Goal: Task Accomplishment & Management: Manage account settings

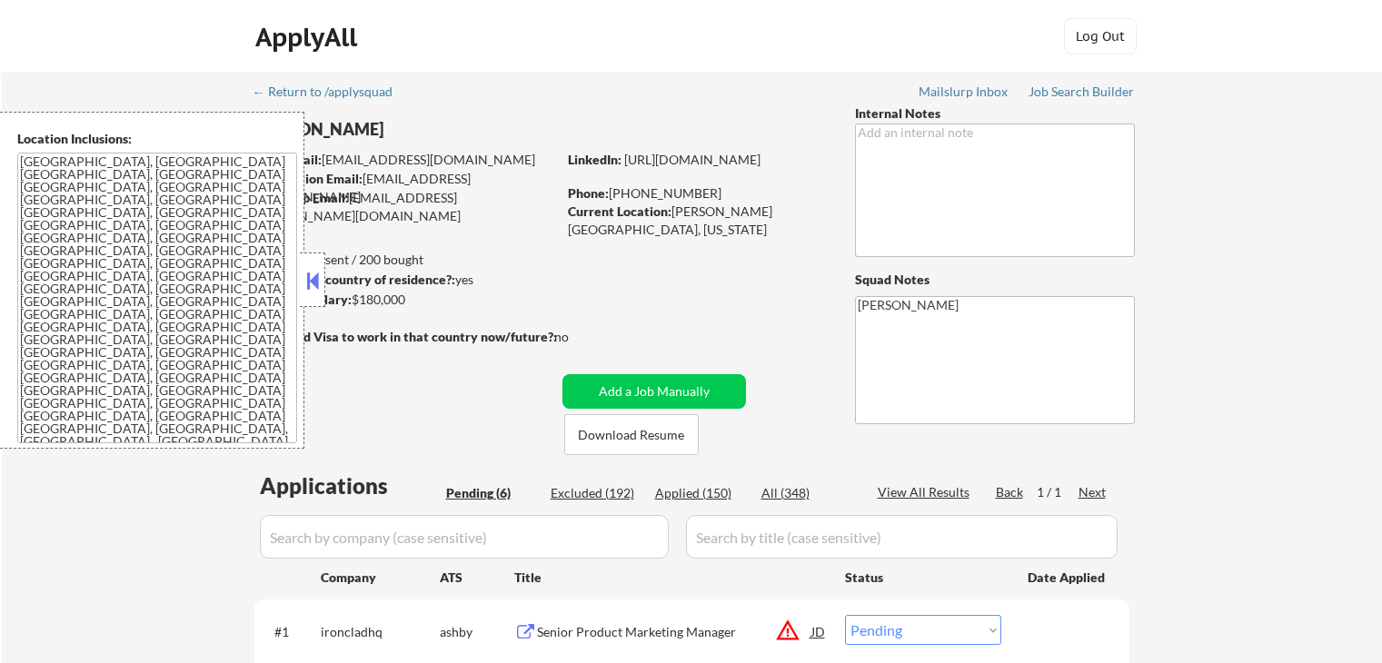
select select ""pending""
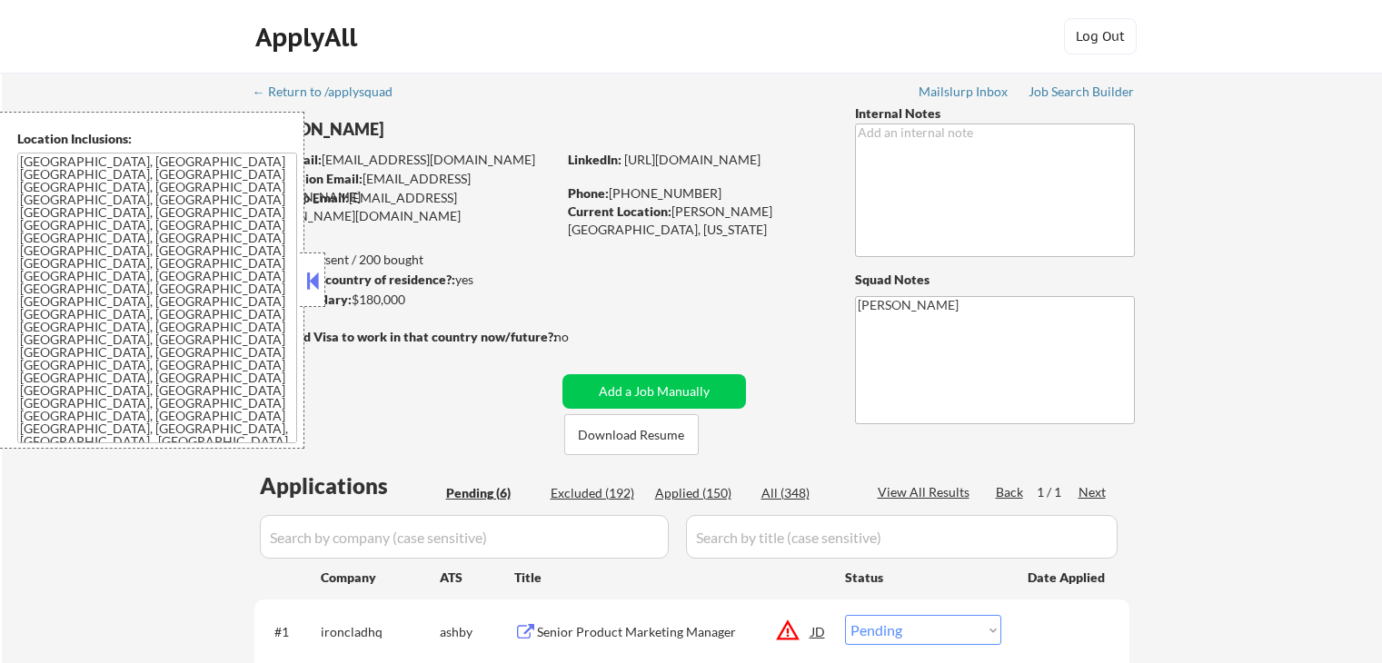
select select ""pending""
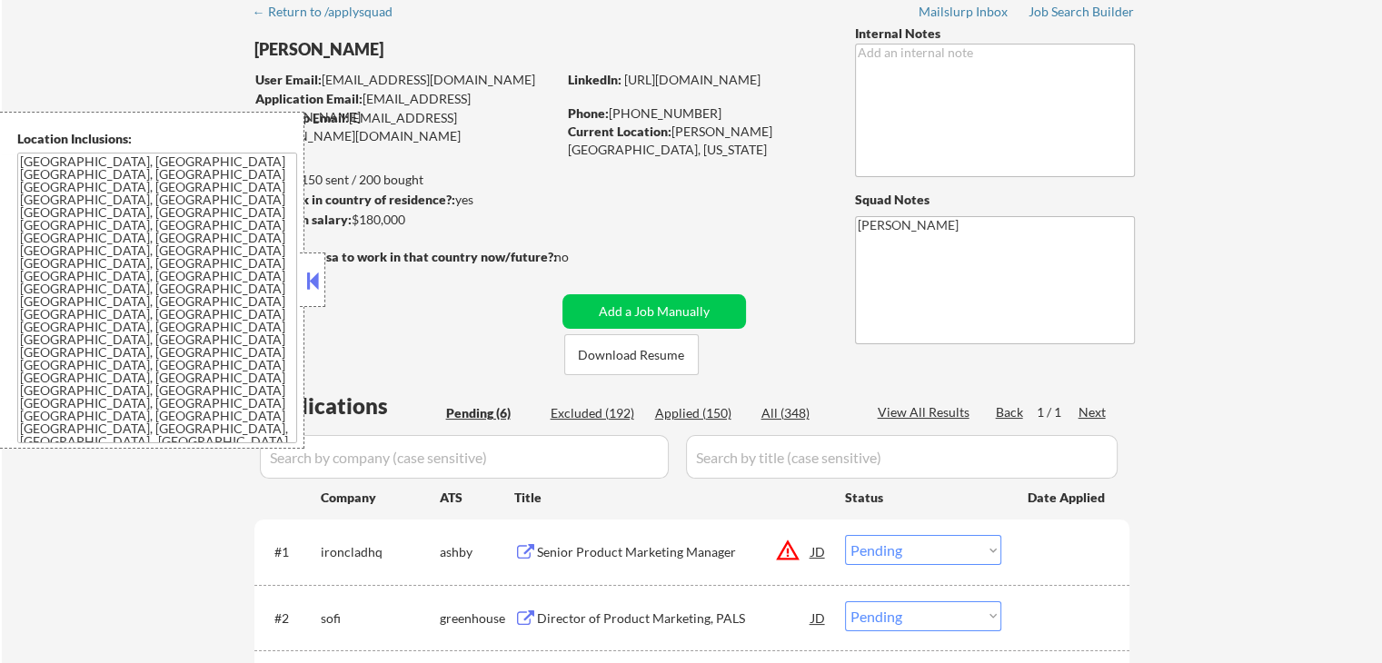
scroll to position [364, 0]
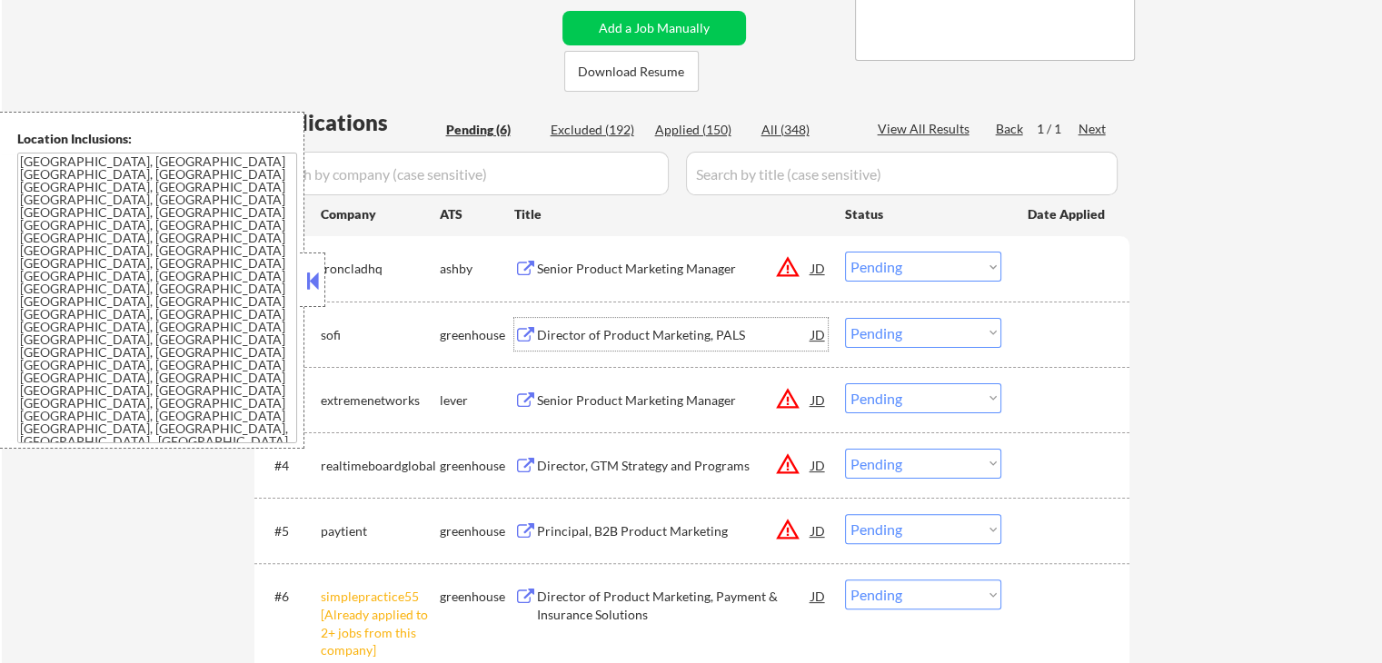
click at [574, 337] on div "Director of Product Marketing, PALS" at bounding box center [674, 335] width 274 height 18
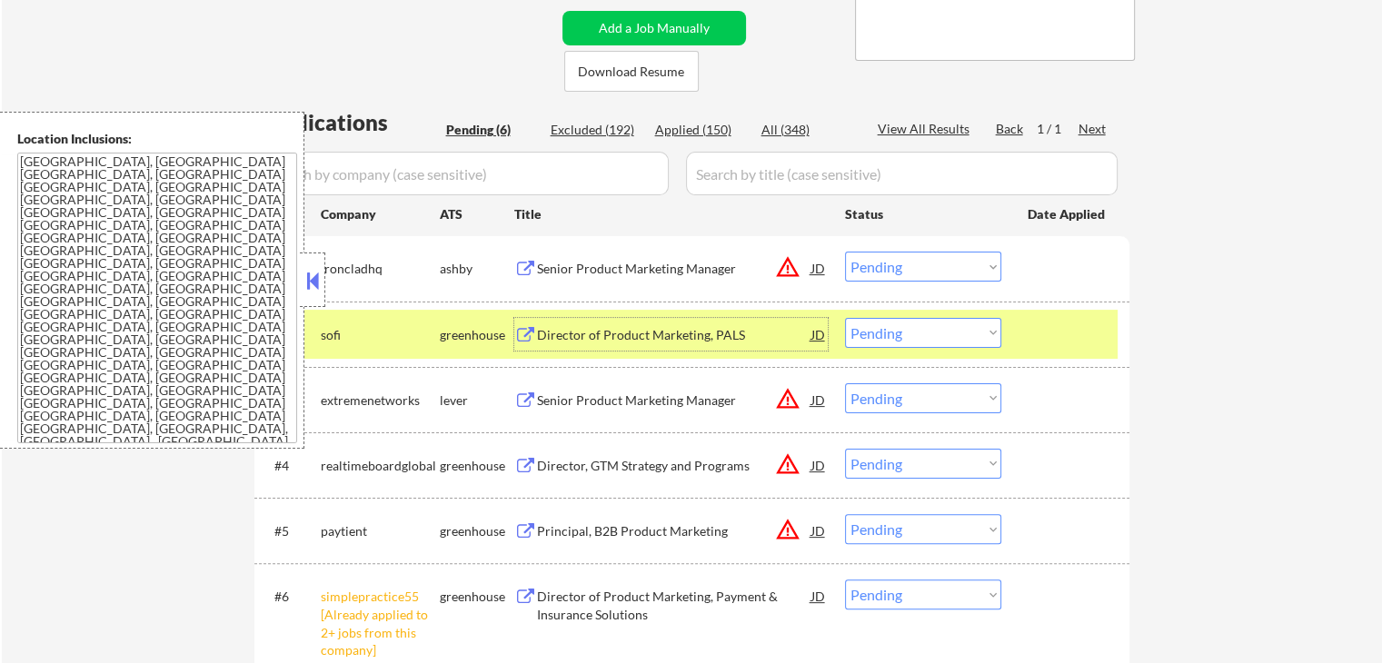
click at [614, 261] on div "Senior Product Marketing Manager" at bounding box center [674, 269] width 274 height 18
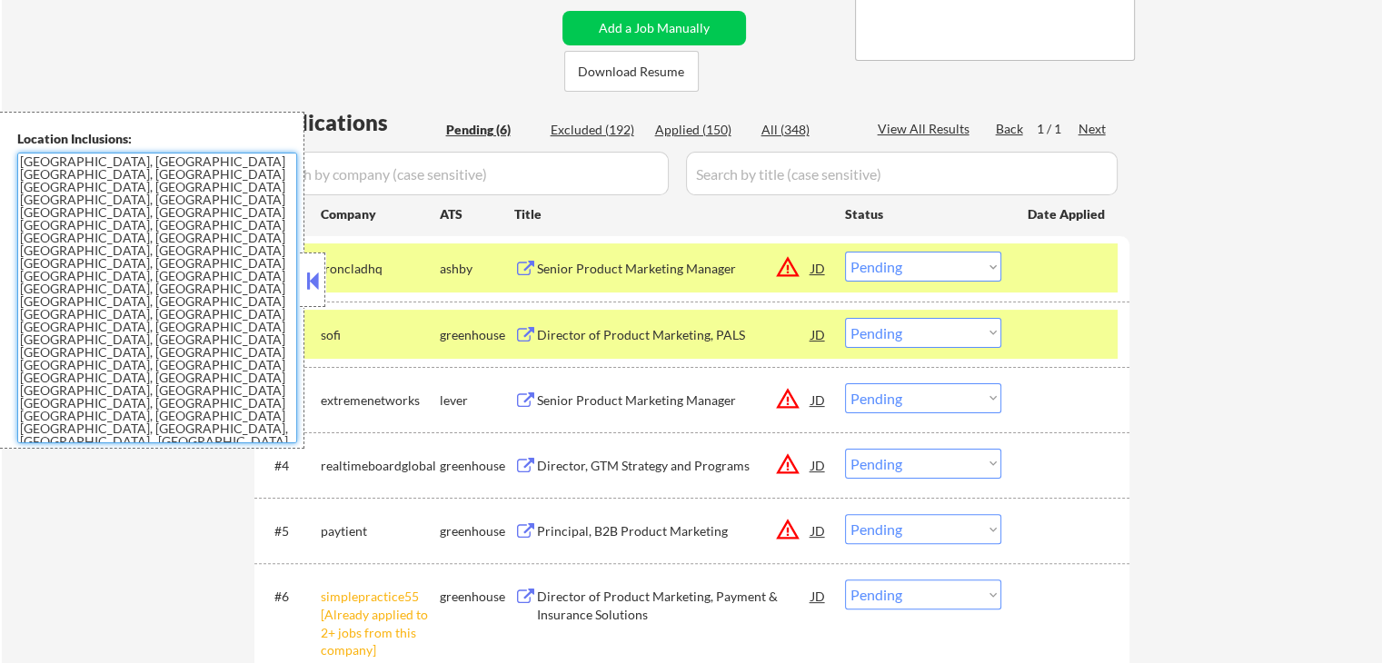
drag, startPoint x: 211, startPoint y: 363, endPoint x: 0, endPoint y: 132, distance: 312.6
click at [0, 132] on div "Location Inclusions: [GEOGRAPHIC_DATA], [GEOGRAPHIC_DATA] [GEOGRAPHIC_DATA], [G…" at bounding box center [152, 280] width 304 height 337
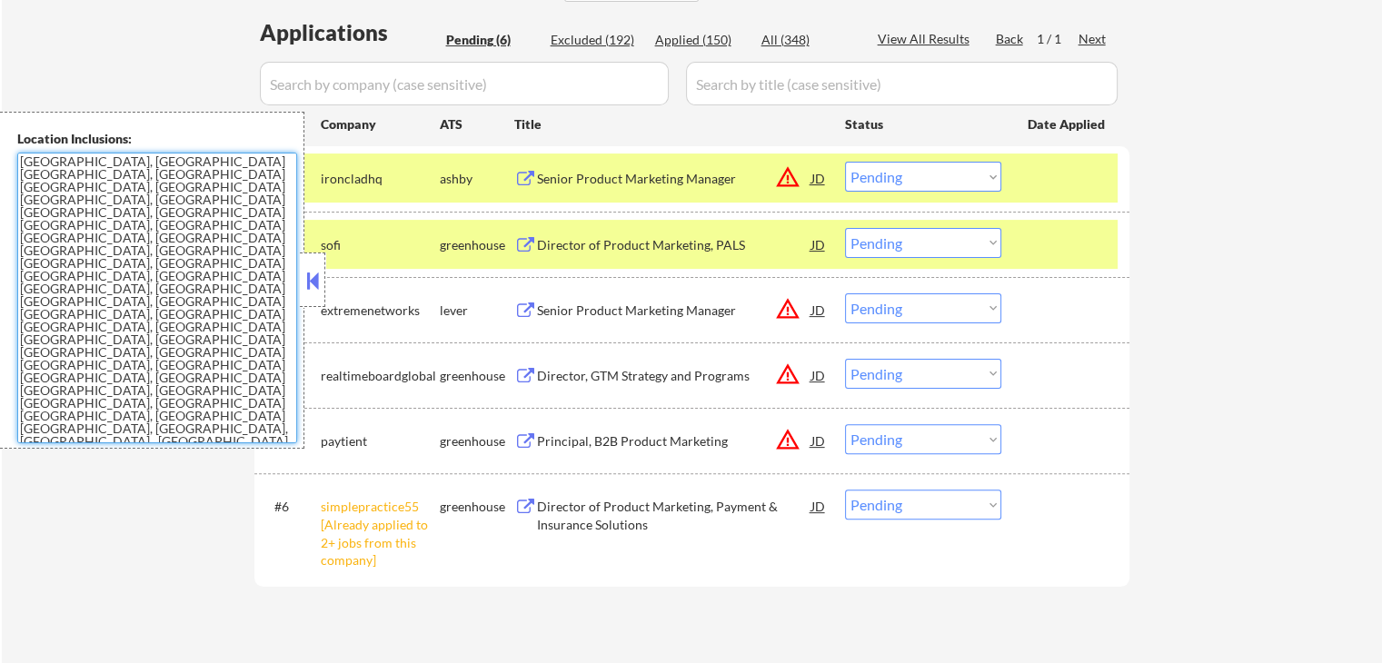
scroll to position [454, 0]
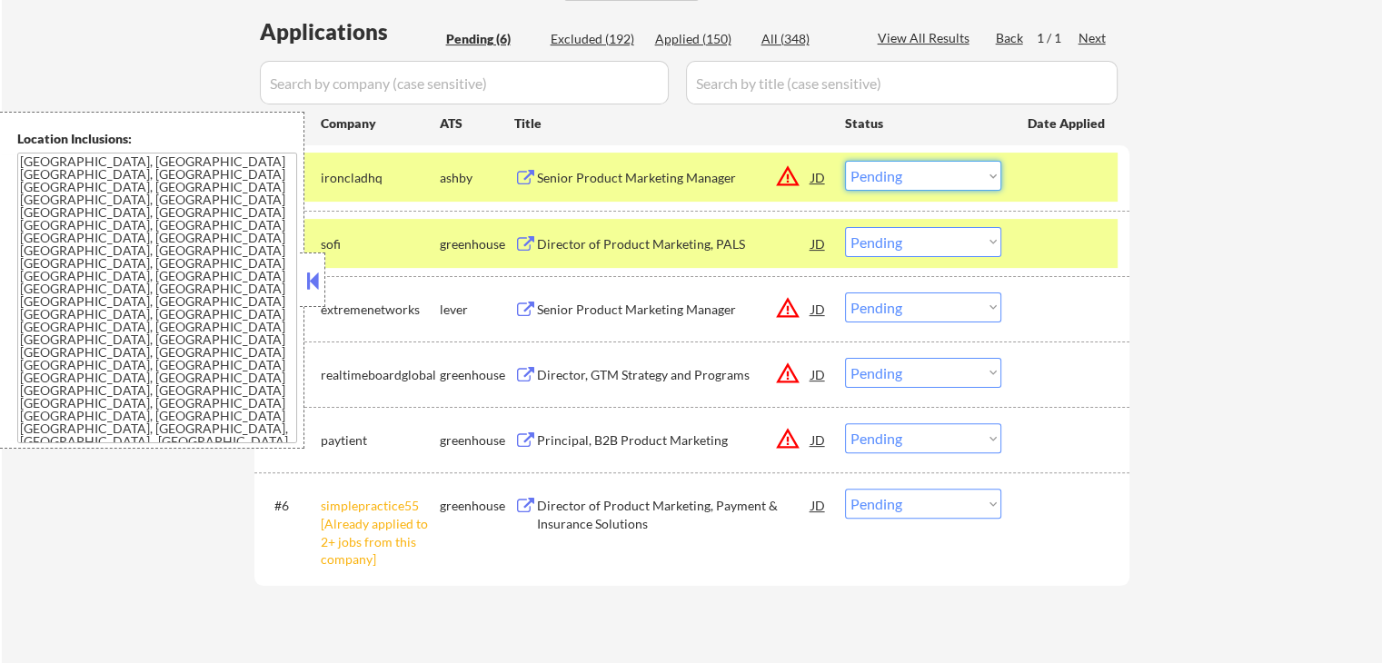
drag, startPoint x: 906, startPoint y: 177, endPoint x: 918, endPoint y: 186, distance: 14.9
click at [906, 177] on select "Choose an option... Pending Applied Excluded (Questions) Excluded (Expired) Exc…" at bounding box center [923, 176] width 156 height 30
click at [845, 161] on select "Choose an option... Pending Applied Excluded (Questions) Excluded (Expired) Exc…" at bounding box center [923, 176] width 156 height 30
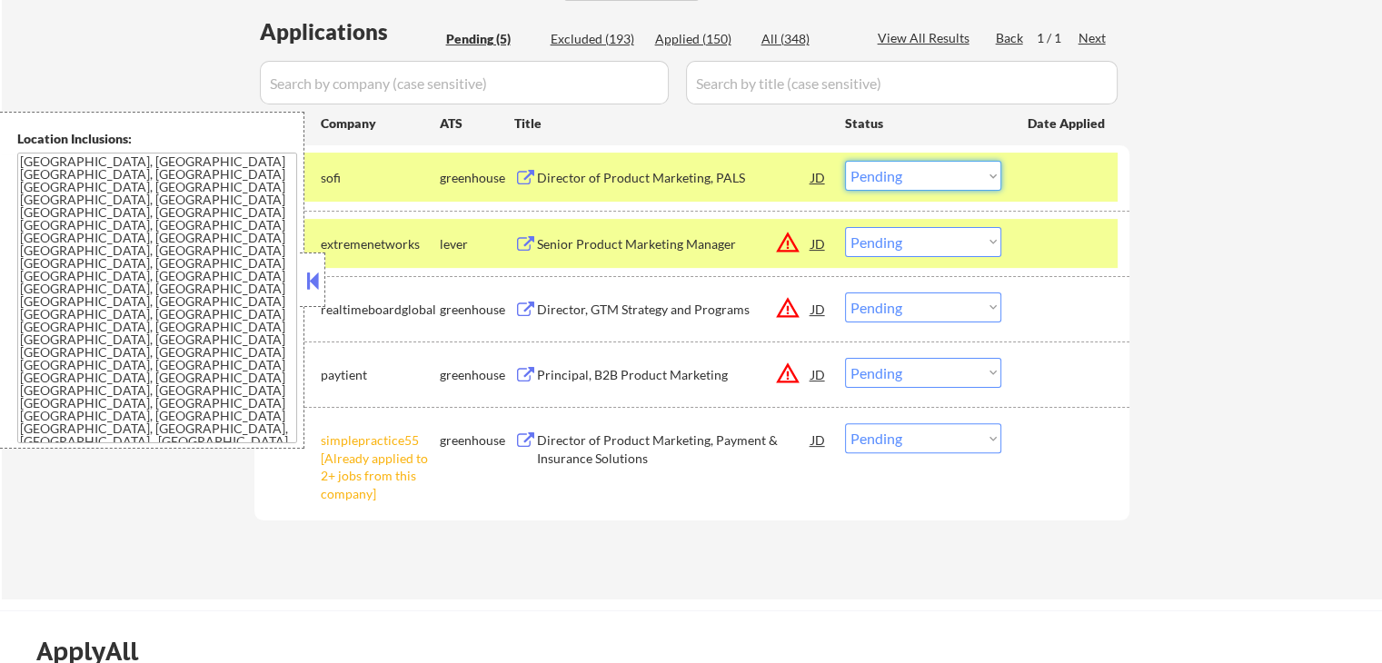
click at [925, 176] on select "Choose an option... Pending Applied Excluded (Questions) Excluded (Expired) Exc…" at bounding box center [923, 176] width 156 height 30
click at [845, 161] on select "Choose an option... Pending Applied Excluded (Questions) Excluded (Expired) Exc…" at bounding box center [923, 176] width 156 height 30
select select ""pending""
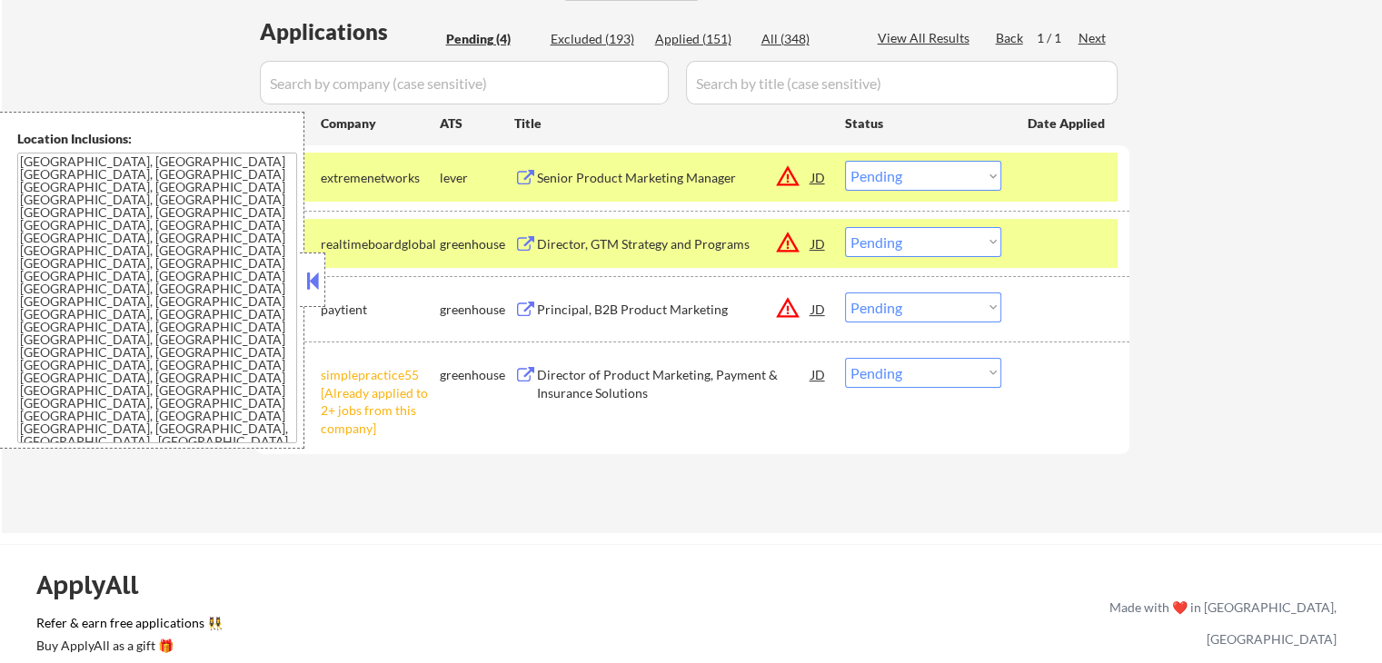
click at [884, 361] on select "Choose an option... Pending Applied Excluded (Questions) Excluded (Expired) Exc…" at bounding box center [923, 373] width 156 height 30
select select ""excluded__other_""
click at [845, 358] on select "Choose an option... Pending Applied Excluded (Questions) Excluded (Expired) Exc…" at bounding box center [923, 373] width 156 height 30
click at [553, 318] on div "Principal, B2B Product Marketing" at bounding box center [674, 309] width 274 height 33
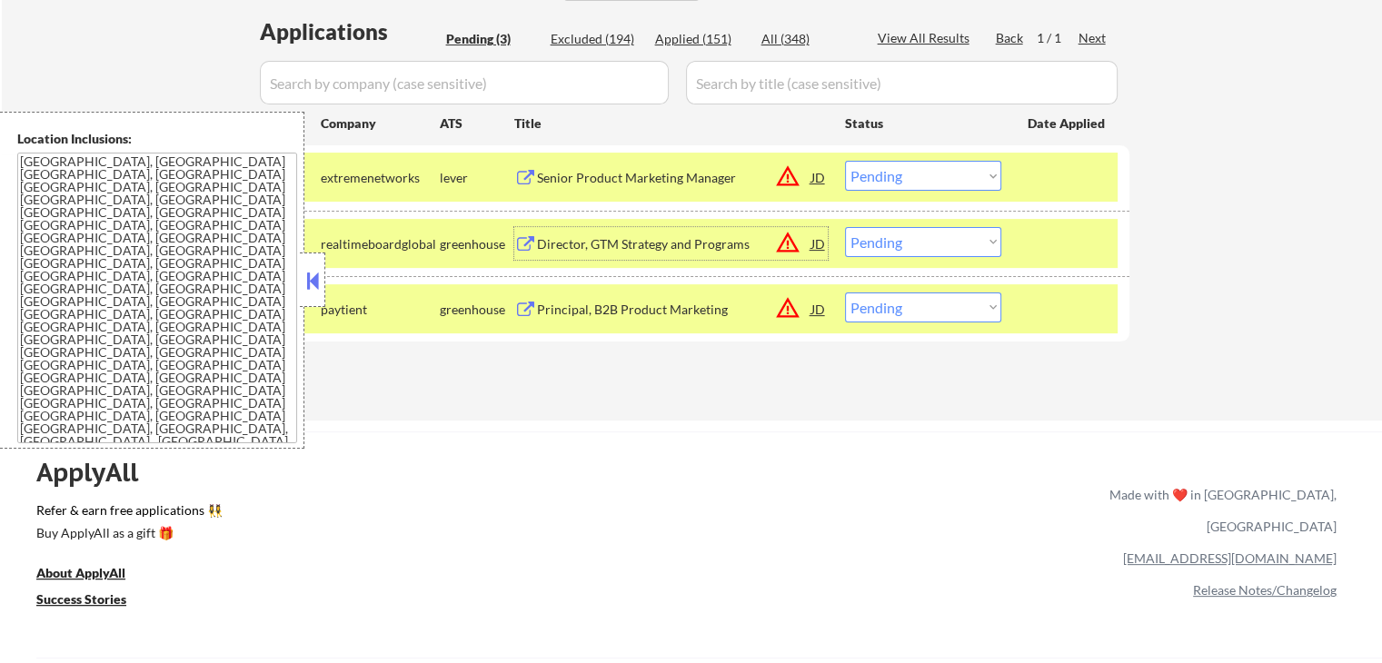
click at [590, 235] on div "Director, GTM Strategy and Programs" at bounding box center [674, 244] width 274 height 18
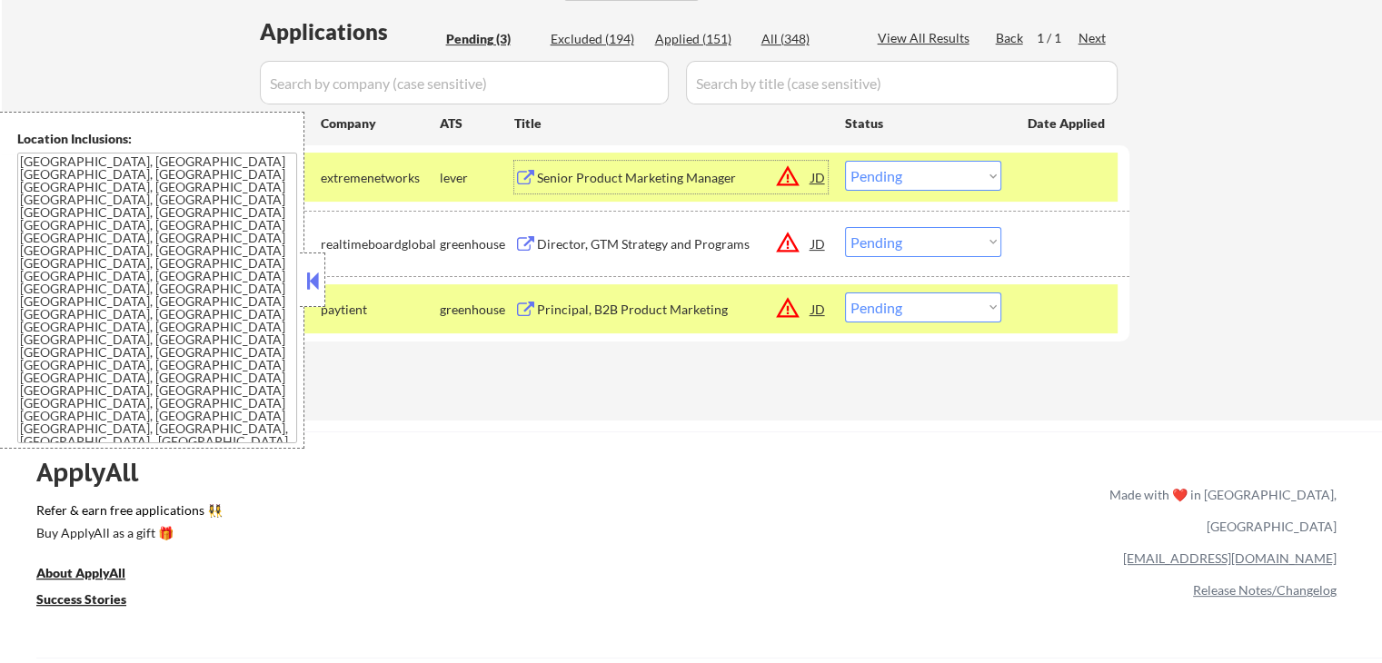
click at [611, 184] on div "Senior Product Marketing Manager" at bounding box center [674, 178] width 274 height 18
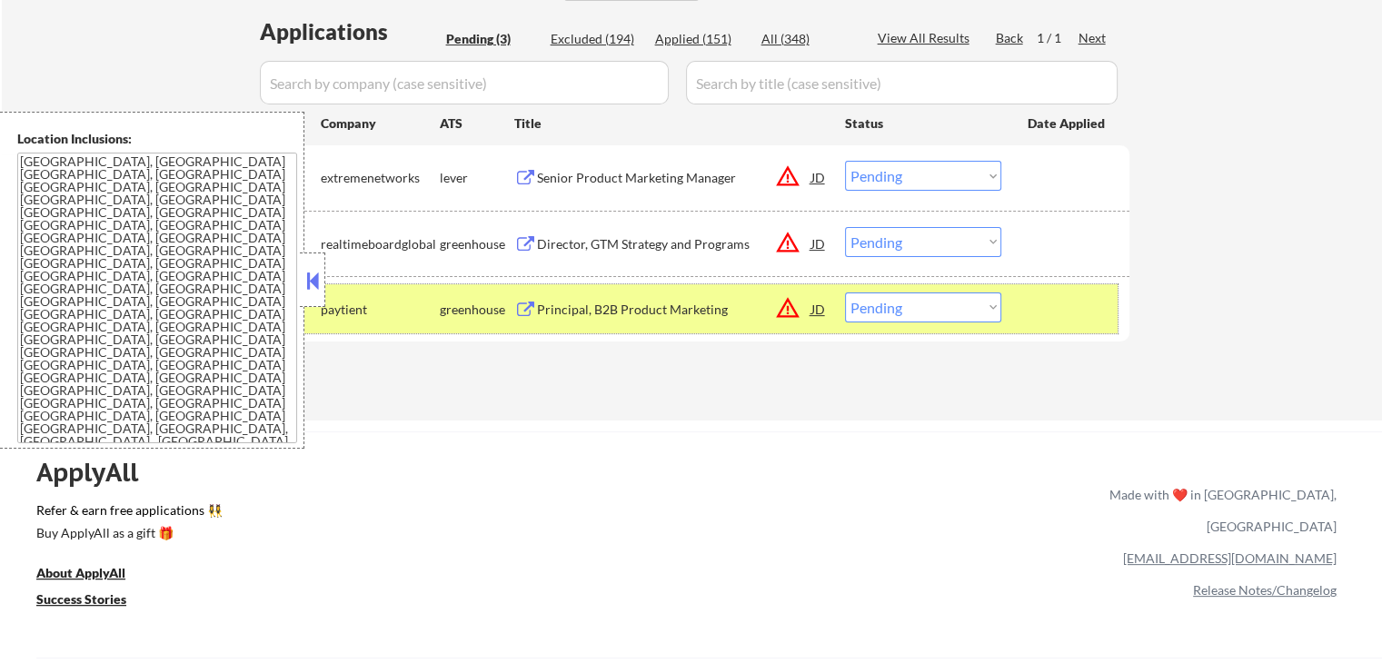
click at [1044, 295] on div at bounding box center [1068, 309] width 80 height 33
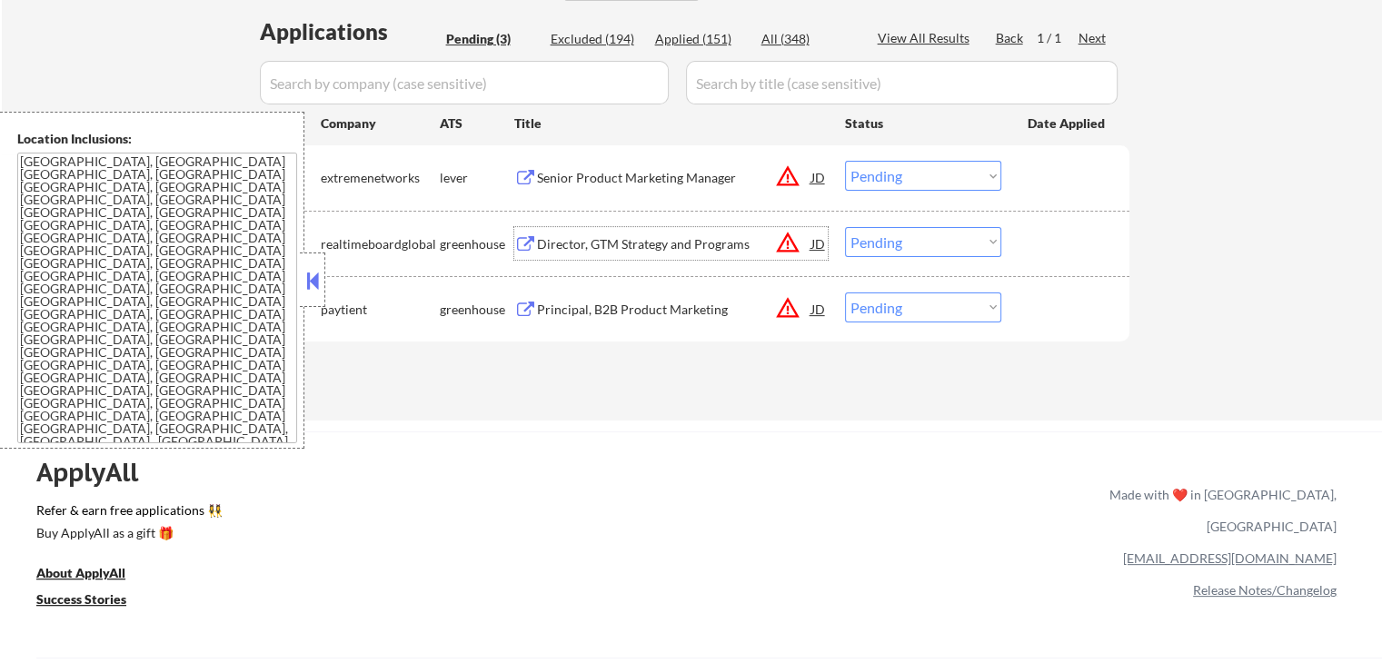
click at [712, 254] on div "Director, GTM Strategy and Programs" at bounding box center [674, 243] width 274 height 33
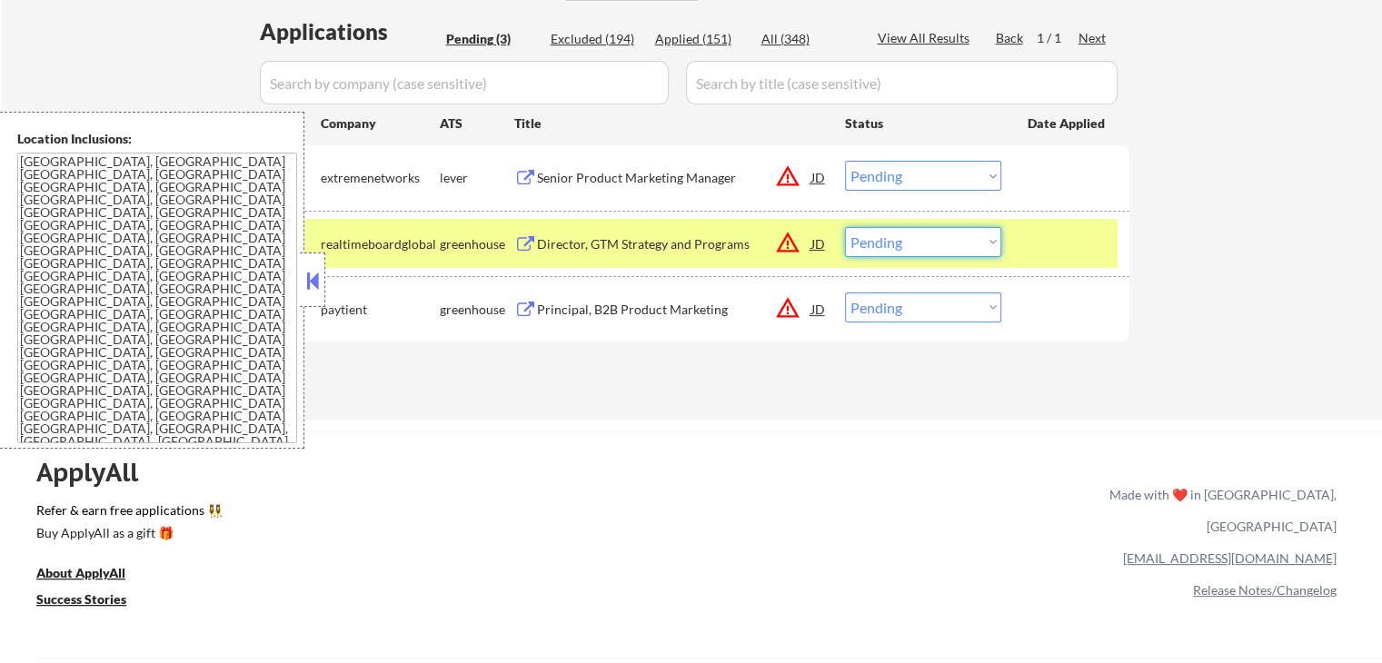
click at [922, 252] on select "Choose an option... Pending Applied Excluded (Questions) Excluded (Expired) Exc…" at bounding box center [923, 242] width 156 height 30
click at [845, 227] on select "Choose an option... Pending Applied Excluded (Questions) Excluded (Expired) Exc…" at bounding box center [923, 242] width 156 height 30
select select ""pending""
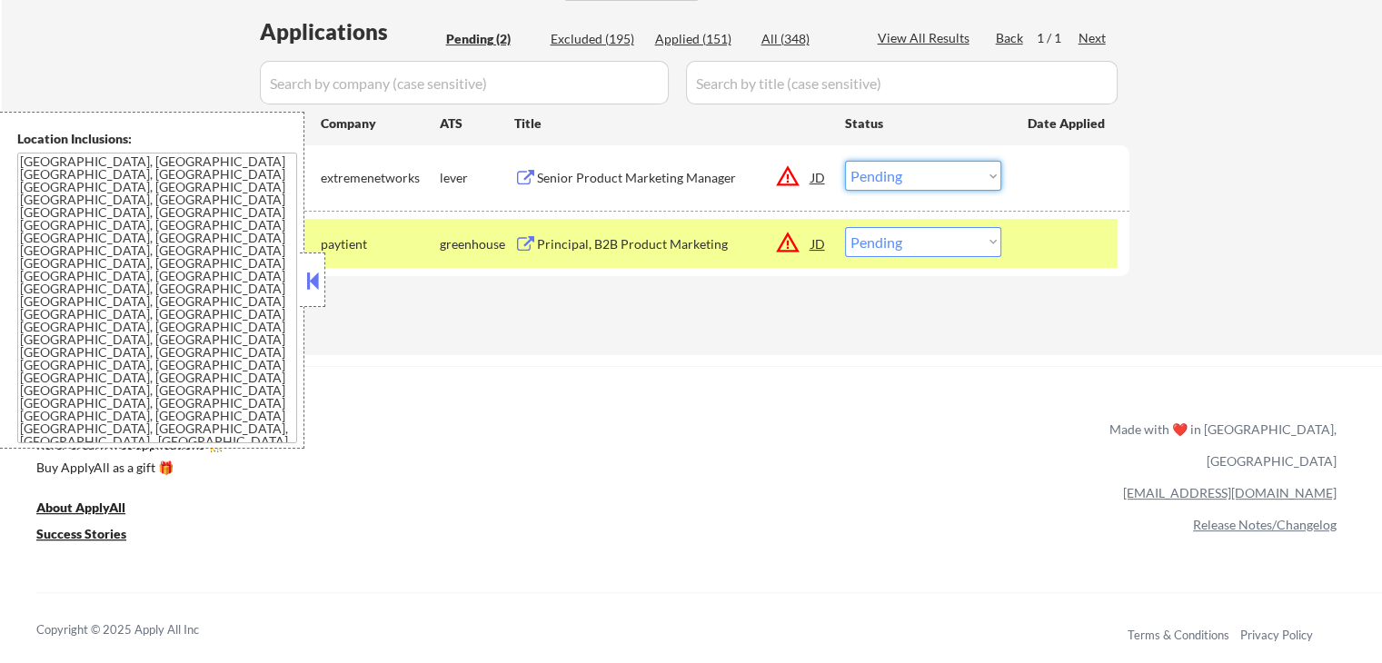
click at [898, 167] on select "Choose an option... Pending Applied Excluded (Questions) Excluded (Expired) Exc…" at bounding box center [923, 176] width 156 height 30
click at [845, 161] on select "Choose an option... Pending Applied Excluded (Questions) Excluded (Expired) Exc…" at bounding box center [923, 176] width 156 height 30
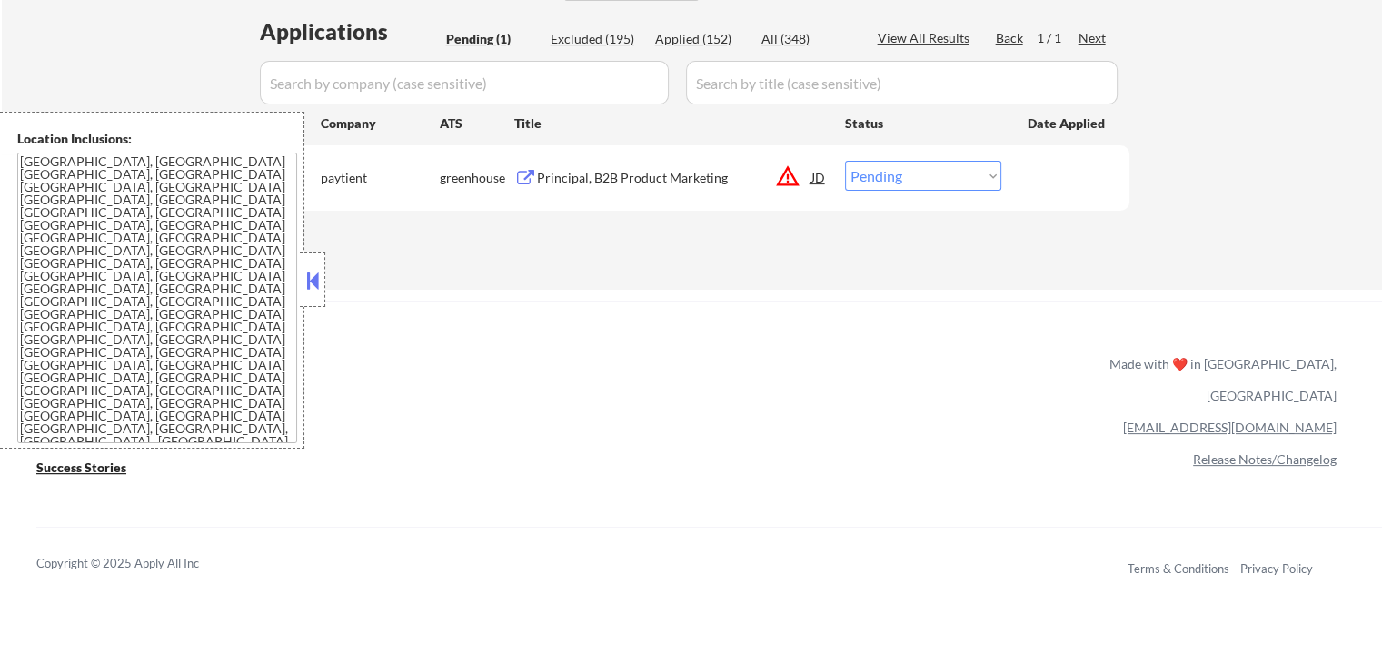
drag, startPoint x: 911, startPoint y: 177, endPoint x: 910, endPoint y: 190, distance: 12.8
click at [911, 177] on select "Choose an option... Pending Applied Excluded (Questions) Excluded (Expired) Exc…" at bounding box center [923, 176] width 156 height 30
select select ""applied""
click at [845, 161] on select "Choose an option... Pending Applied Excluded (Questions) Excluded (Expired) Exc…" at bounding box center [923, 176] width 156 height 30
click at [782, 242] on div "Applications Pending (1) Excluded (195) Applied (152) All (348) View All Result…" at bounding box center [691, 135] width 875 height 238
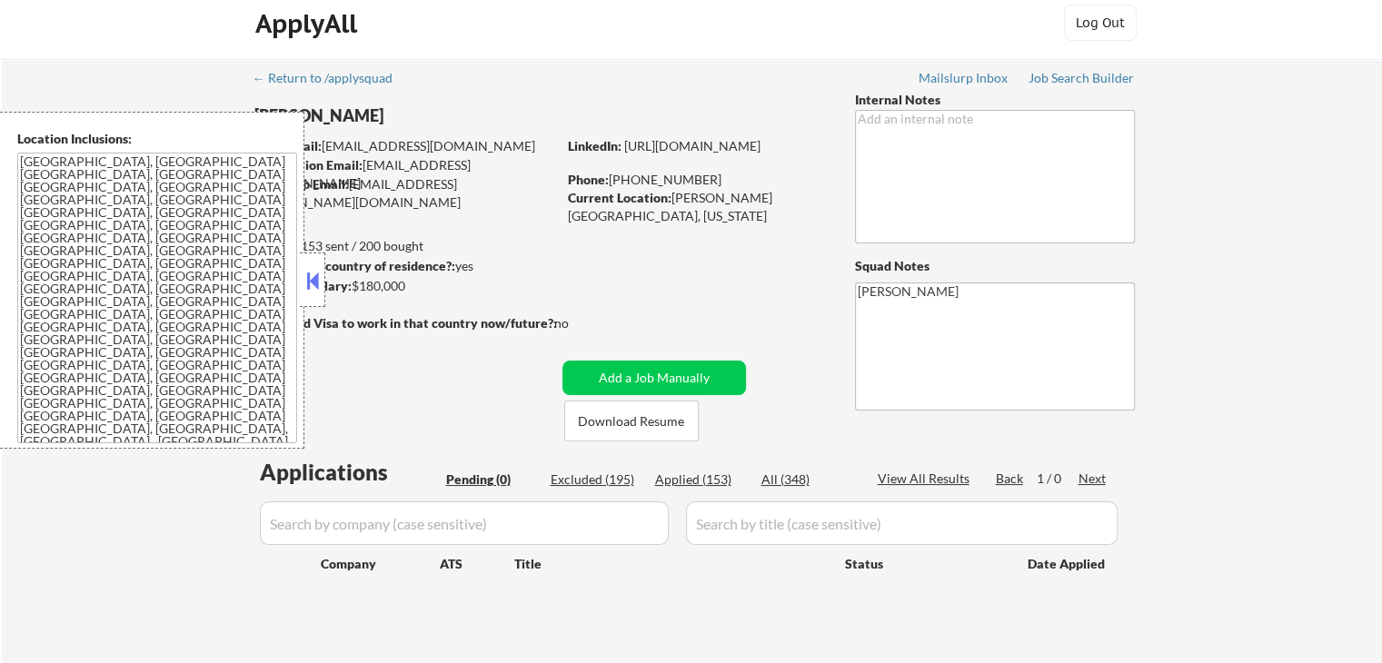
scroll to position [0, 0]
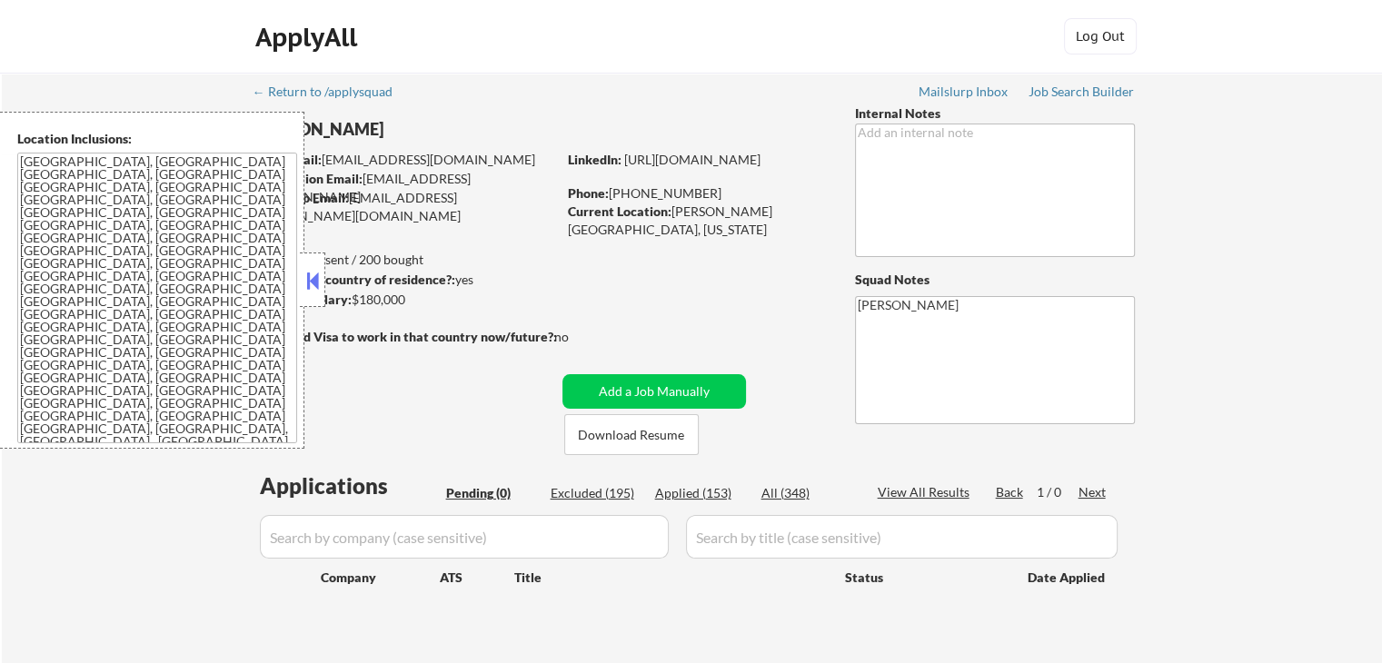
click at [678, 248] on div "← Return to /applysquad Mailslurp Inbox Job Search Builder [PERSON_NAME] User E…" at bounding box center [692, 369] width 907 height 592
